Goal: Task Accomplishment & Management: Use online tool/utility

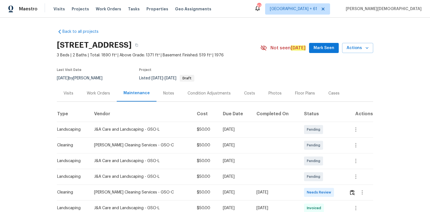
scroll to position [45, 0]
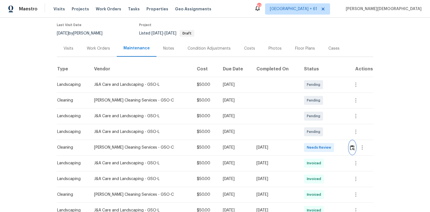
click at [306, 141] on img "button" at bounding box center [352, 147] width 5 height 5
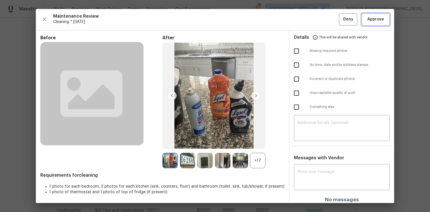
click at [306, 21] on span "Approve" at bounding box center [375, 19] width 19 height 7
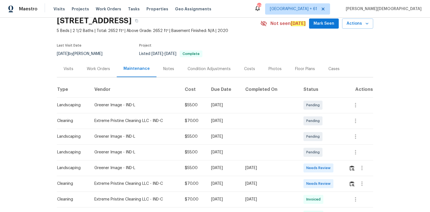
scroll to position [67, 0]
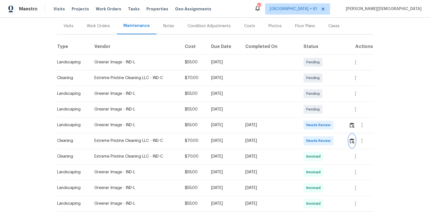
click at [306, 138] on img "button" at bounding box center [351, 140] width 5 height 5
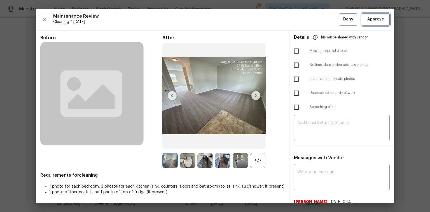
click at [306, 19] on span "Approve" at bounding box center [375, 19] width 17 height 7
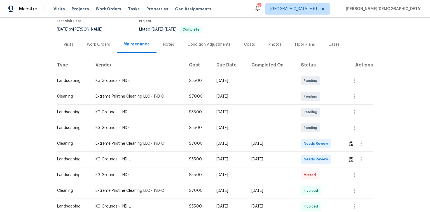
scroll to position [67, 0]
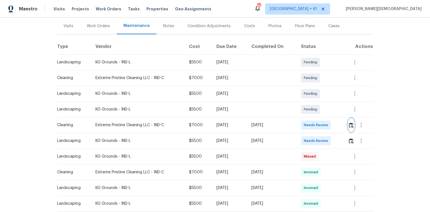
click at [306, 122] on img "button" at bounding box center [351, 124] width 5 height 5
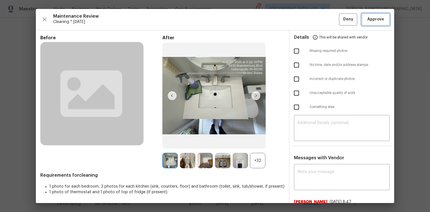
click at [306, 16] on span "Approve" at bounding box center [375, 19] width 17 height 7
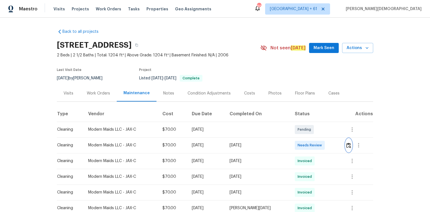
click at [306, 141] on img "button" at bounding box center [348, 144] width 5 height 5
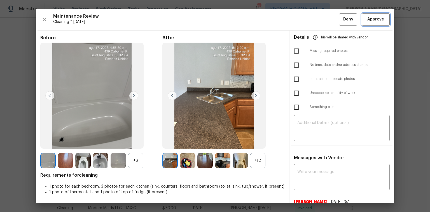
click at [306, 25] on button "Approve" at bounding box center [375, 19] width 28 height 12
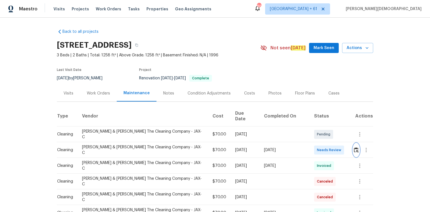
click at [306, 141] on img "button" at bounding box center [356, 149] width 5 height 5
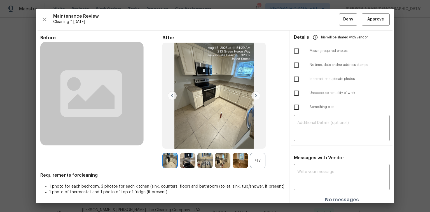
click at [306, 12] on div "Maintenance Review Cleaning * [DATE] Deny Approve Before After +17 Requirements…" at bounding box center [215, 106] width 358 height 194
click at [306, 20] on span "Approve" at bounding box center [375, 19] width 17 height 7
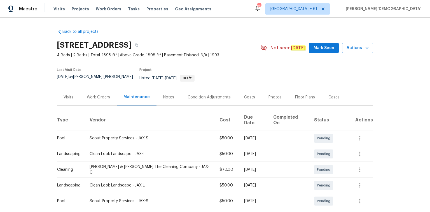
scroll to position [45, 0]
